Goal: Information Seeking & Learning: Learn about a topic

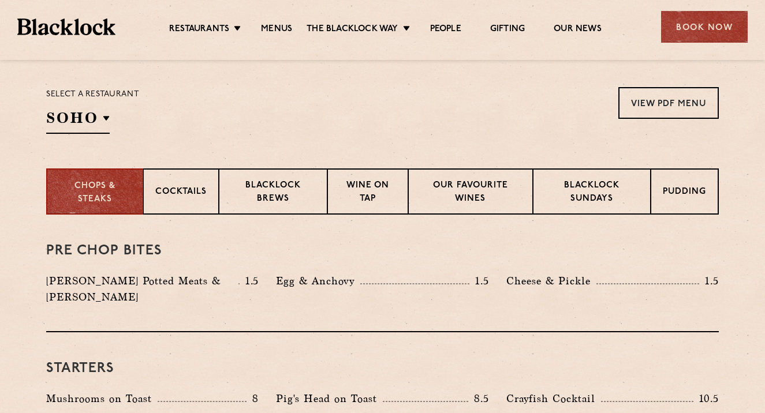
scroll to position [367, 0]
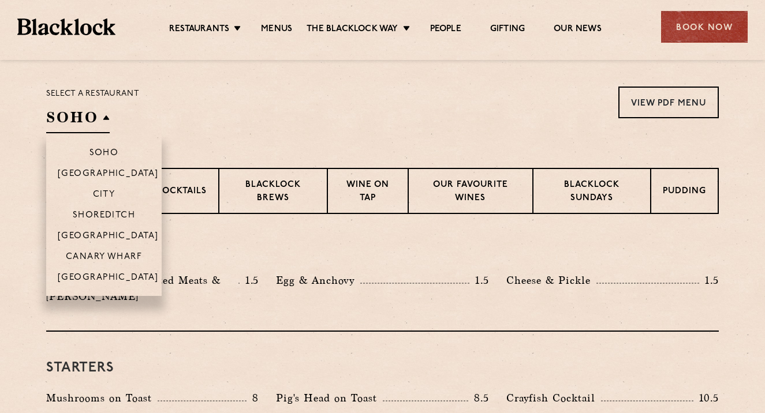
click at [109, 128] on h2 "SOHO" at bounding box center [78, 120] width 64 height 26
click at [107, 189] on li "City" at bounding box center [103, 194] width 115 height 21
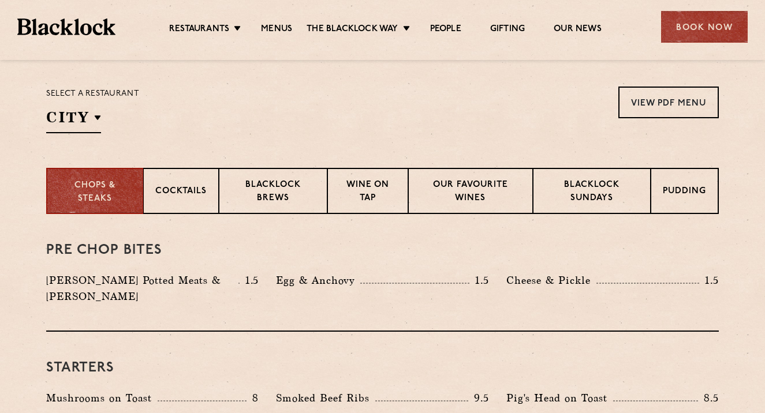
click at [279, 117] on div "Select a restaurant City Soho Birmingham City Shoreditch Covent Garden Canary W…" at bounding box center [382, 110] width 673 height 47
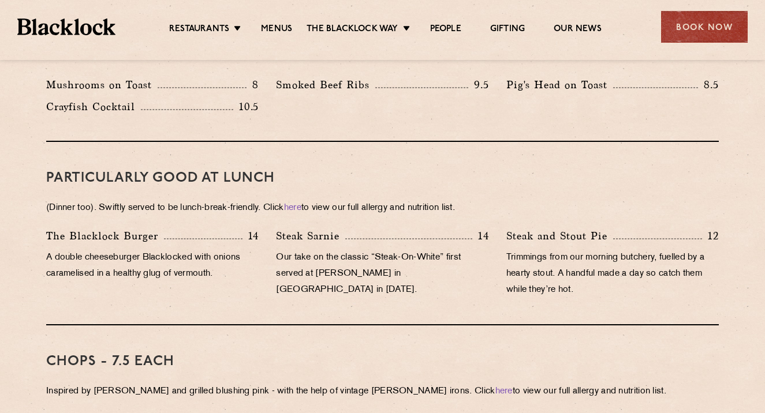
scroll to position [688, 0]
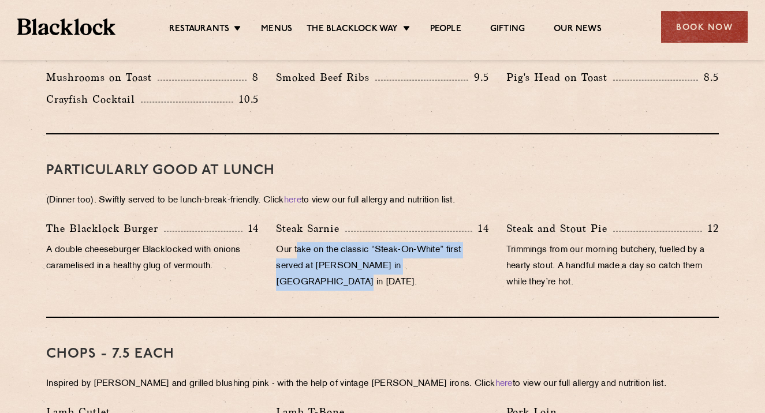
drag, startPoint x: 299, startPoint y: 232, endPoint x: 423, endPoint y: 267, distance: 129.2
click at [423, 267] on div "Steak Sarnie 14 Our take on the classic “Steak-On-White” first served at Louis’…" at bounding box center [382, 259] width 230 height 76
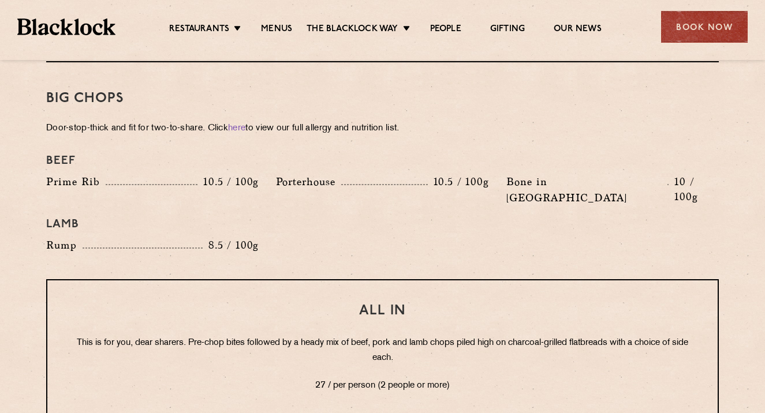
scroll to position [1454, 0]
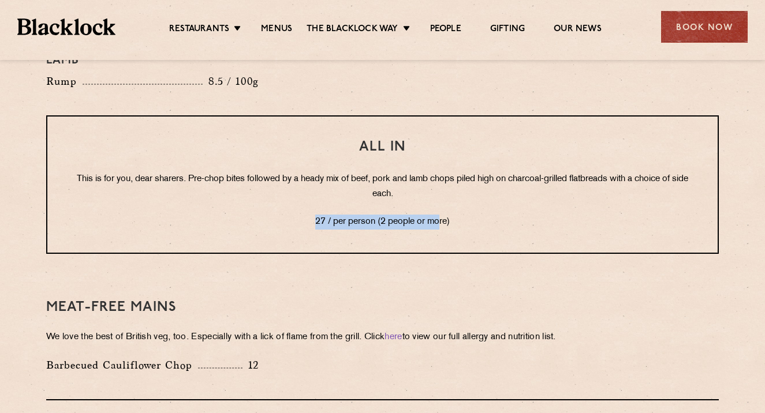
drag, startPoint x: 363, startPoint y: 178, endPoint x: 450, endPoint y: 186, distance: 86.9
click at [450, 186] on div "All In This is for you, dear sharers. Pre-chop bites followed by a heady mix of…" at bounding box center [382, 184] width 673 height 139
click at [450, 215] on p "27 / per person (2 people or more)" at bounding box center [382, 222] width 624 height 15
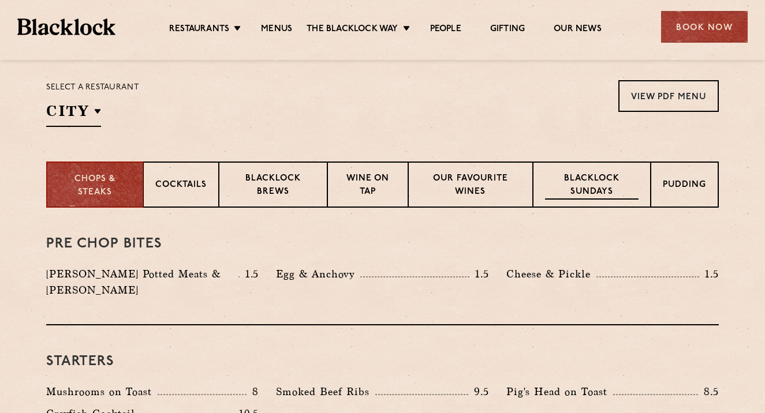
scroll to position [388, 0]
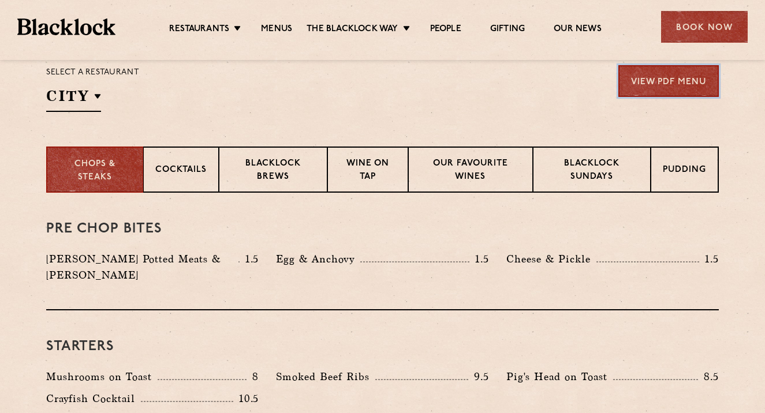
click at [669, 93] on link "View PDF Menu" at bounding box center [668, 81] width 100 height 32
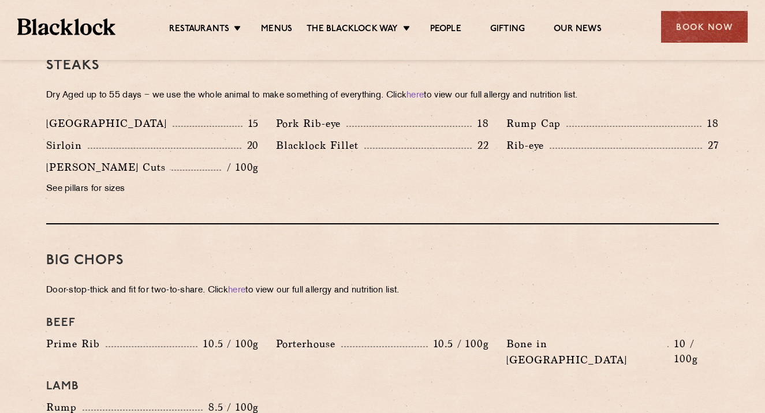
scroll to position [984, 0]
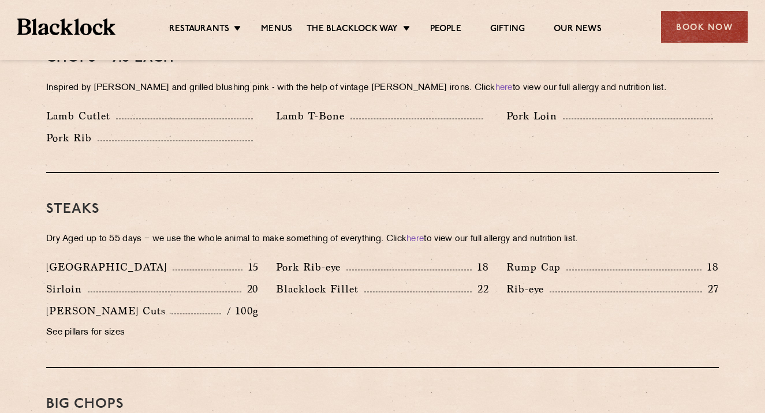
click at [401, 293] on div "Denver 15 Pork Rib-eye 18 Rump Cap 18 Sirloin 20 22 Rib-eye" at bounding box center [383, 303] width 690 height 88
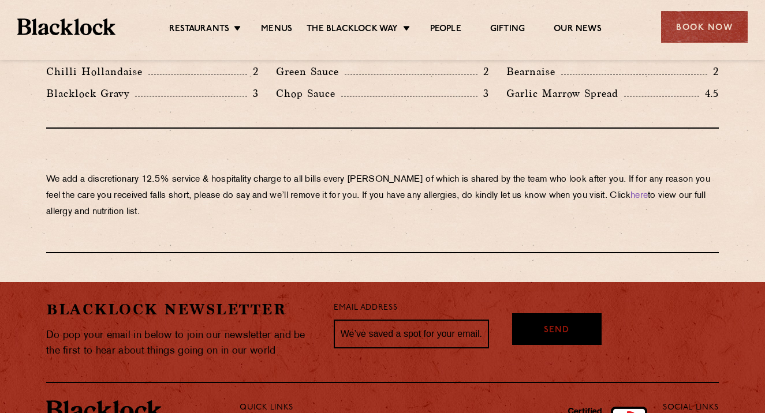
scroll to position [2102, 0]
